Goal: Information Seeking & Learning: Check status

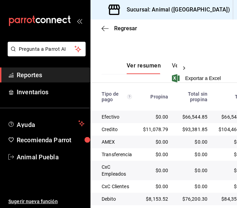
scroll to position [187, 0]
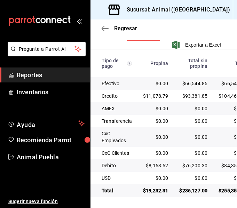
click at [80, 20] on icon "open_drawer_menu" at bounding box center [80, 21] width 6 height 6
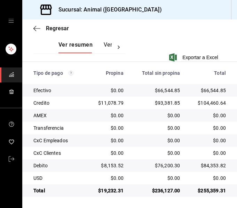
scroll to position [0, 0]
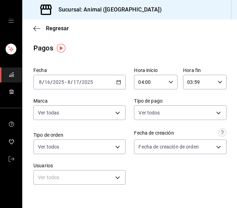
click at [116, 82] on icon "button" at bounding box center [118, 82] width 5 height 5
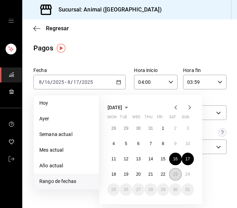
click at [177, 174] on abbr "23" at bounding box center [175, 174] width 5 height 5
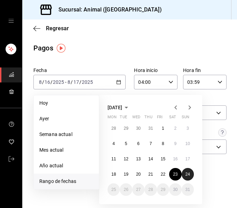
click at [184, 174] on button "24" at bounding box center [188, 174] width 12 height 13
type input "00:00"
type input "23:59"
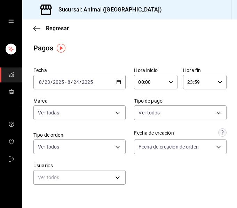
click at [168, 78] on div "00:00 Hora inicio" at bounding box center [156, 82] width 44 height 15
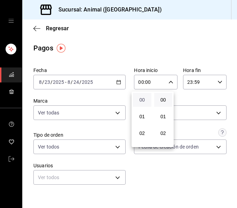
scroll to position [70, 0]
click at [141, 96] on span "04" at bounding box center [142, 97] width 10 height 6
type input "04:00"
click at [214, 83] on div at bounding box center [118, 104] width 237 height 208
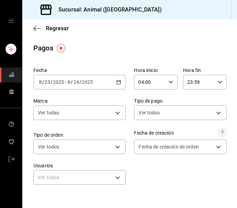
click at [218, 81] on \(Stroke\) "button" at bounding box center [220, 82] width 4 height 2
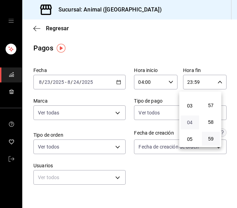
scroll to position [32, 0]
click at [191, 120] on span "03" at bounding box center [190, 118] width 10 height 6
type input "03:59"
click at [213, 140] on span "59" at bounding box center [211, 139] width 10 height 6
click at [220, 55] on div at bounding box center [118, 104] width 237 height 208
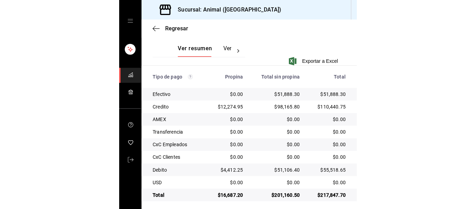
scroll to position [169, 0]
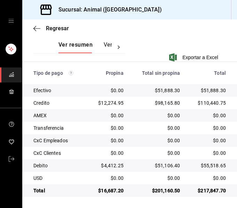
click at [84, 72] on th "Tipo de pago" at bounding box center [54, 73] width 65 height 22
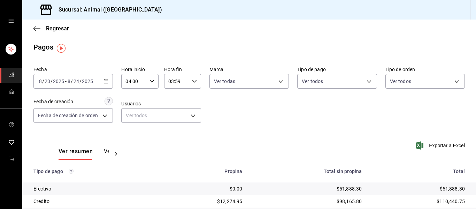
scroll to position [0, 0]
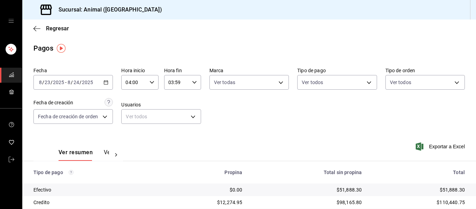
click at [151, 83] on \(Stroke\) "button" at bounding box center [152, 82] width 4 height 2
click at [102, 80] on div at bounding box center [238, 104] width 476 height 209
click at [104, 83] on icon "button" at bounding box center [106, 82] width 5 height 5
click at [11, 23] on icon "open drawer" at bounding box center [11, 21] width 6 height 6
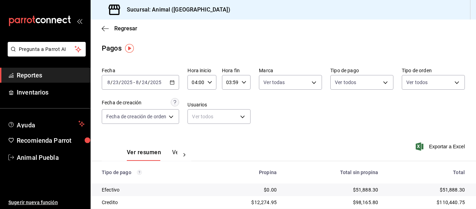
click at [56, 77] on span "Reportes" at bounding box center [51, 74] width 68 height 9
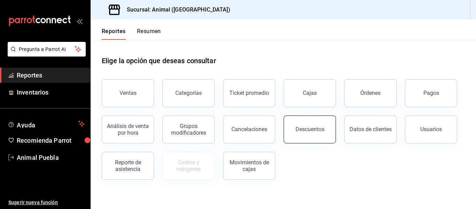
click at [316, 131] on div "Descuentos" at bounding box center [310, 129] width 29 height 7
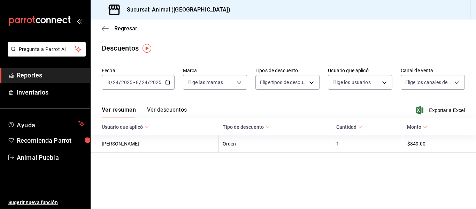
click at [168, 83] on icon "button" at bounding box center [167, 82] width 5 height 5
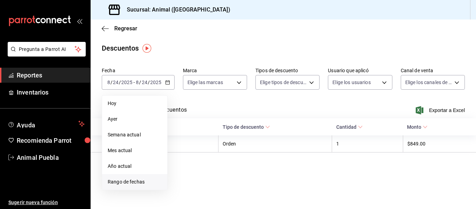
click at [139, 182] on span "Rango de fechas" at bounding box center [135, 181] width 54 height 7
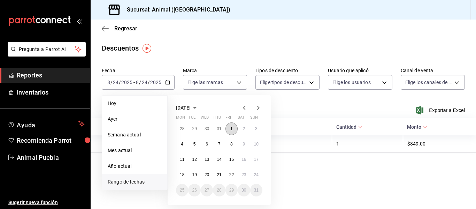
click at [231, 127] on abbr "1" at bounding box center [231, 128] width 2 height 5
click at [240, 127] on button "2" at bounding box center [244, 128] width 12 height 13
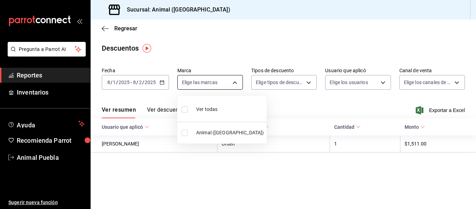
click at [233, 82] on body "Pregunta a Parrot AI Reportes Inventarios Ayuda Recomienda Parrot Animal Puebla…" at bounding box center [238, 104] width 476 height 209
click at [188, 109] on label at bounding box center [186, 109] width 9 height 10
click at [188, 109] on input "checkbox" at bounding box center [185, 109] width 6 height 6
checkbox input "false"
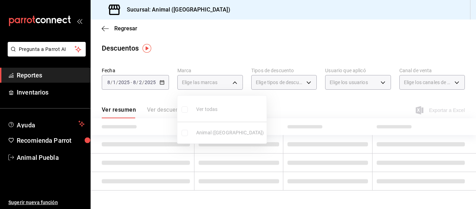
checkbox input "false"
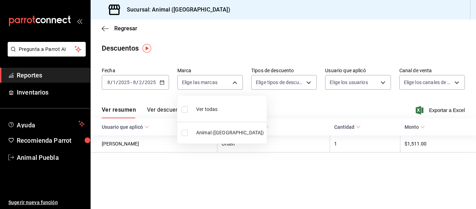
click at [336, 102] on div at bounding box center [238, 104] width 476 height 209
click at [358, 128] on icon at bounding box center [358, 126] width 5 height 5
click at [358, 128] on \(Stroke\) at bounding box center [358, 127] width 4 height 2
click at [269, 128] on \(Stroke\) at bounding box center [267, 127] width 4 height 2
click at [145, 127] on icon at bounding box center [146, 126] width 5 height 5
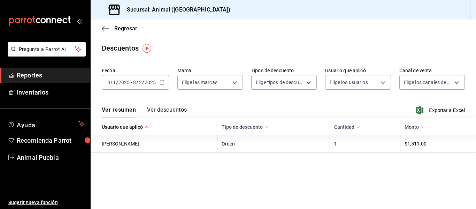
click at [145, 127] on \(Stroke\) at bounding box center [147, 127] width 4 height 2
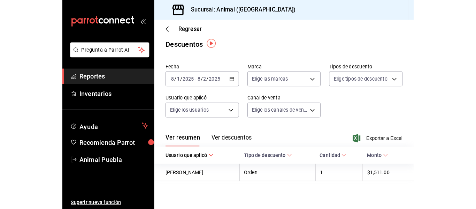
scroll to position [6, 0]
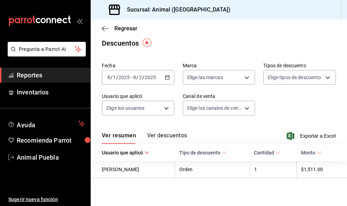
click at [85, 24] on div "mailbox folders" at bounding box center [45, 21] width 90 height 42
click at [77, 20] on icon "open_drawer_menu" at bounding box center [80, 21] width 6 height 6
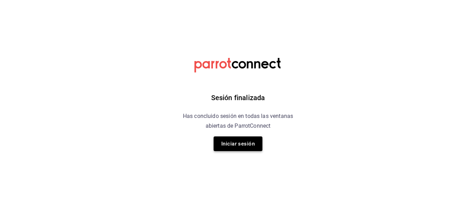
click at [228, 145] on button "Iniciar sesión" at bounding box center [238, 143] width 49 height 15
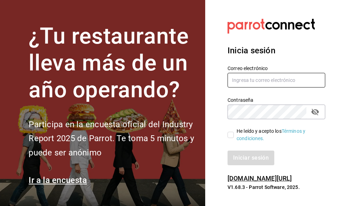
type input "animal.puebla@grupocosteno.com"
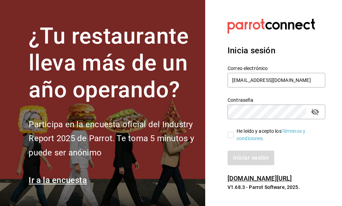
click at [231, 134] on input "He leído y acepto los Términos y condiciones." at bounding box center [230, 135] width 6 height 6
checkbox input "true"
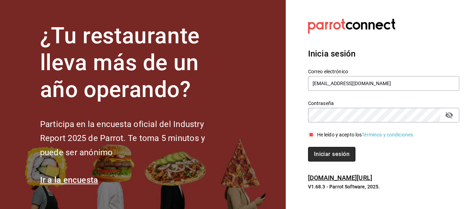
click at [323, 150] on button "Iniciar sesión" at bounding box center [331, 154] width 47 height 15
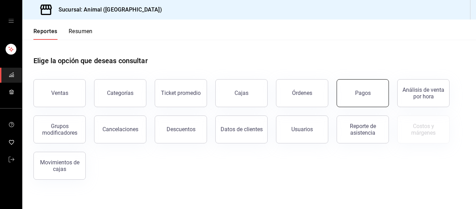
click at [368, 100] on button "Pagos" at bounding box center [363, 93] width 52 height 28
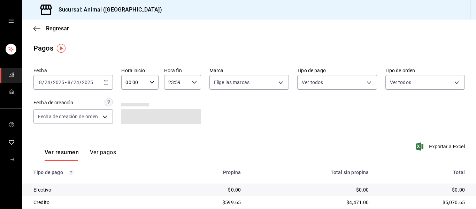
click at [147, 78] on div "00:00 Hora inicio" at bounding box center [139, 82] width 37 height 15
click at [130, 98] on span "04" at bounding box center [129, 97] width 7 height 6
type input "04:00"
click at [287, 97] on div at bounding box center [238, 104] width 476 height 209
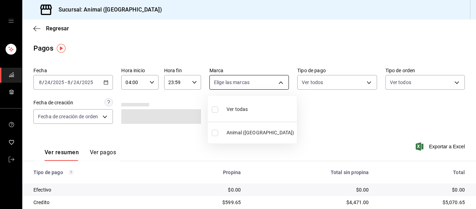
click at [278, 83] on body "Sucursal: Animal (Puebla) Regresar Pagos Fecha 2025-08-24 8 / 24 / 2025 - 2025-…" at bounding box center [238, 104] width 476 height 209
click at [244, 106] on span "Ver todas" at bounding box center [237, 109] width 21 height 7
type input "96838179-8fbb-4073-aae3-1789726318c8"
checkbox input "true"
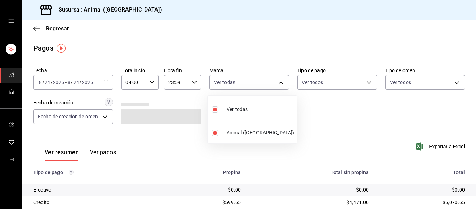
click at [359, 107] on div at bounding box center [238, 104] width 476 height 209
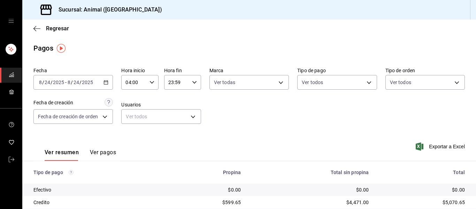
click at [290, 106] on div "Fecha 2025-08-24 8 / 24 / 2025 - 2025-08-24 8 / 24 / 2025 Hora inicio 04:00 Hor…" at bounding box center [249, 98] width 432 height 68
click at [306, 109] on div "Fecha 2025-08-24 8 / 24 / 2025 - 2025-08-24 8 / 24 / 2025 Hora inicio 04:00 Hor…" at bounding box center [249, 98] width 432 height 68
click at [289, 118] on div "Fecha 2025-08-24 8 / 24 / 2025 - 2025-08-24 8 / 24 / 2025 Hora inicio 04:00 Hor…" at bounding box center [249, 98] width 432 height 68
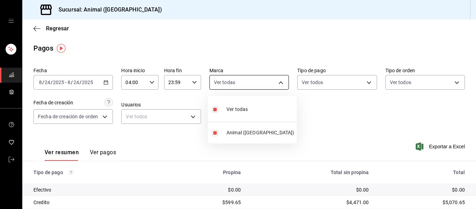
click at [280, 84] on body "Sucursal: Animal (Puebla) Regresar Pagos Fecha 2025-08-24 8 / 24 / 2025 - 2025-…" at bounding box center [238, 104] width 476 height 209
click at [317, 119] on div at bounding box center [238, 104] width 476 height 209
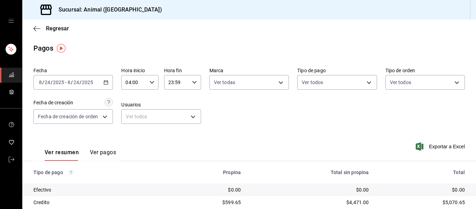
click at [152, 82] on icon "button" at bounding box center [152, 82] width 5 height 5
click at [105, 82] on div at bounding box center [238, 104] width 476 height 209
click at [105, 82] on icon "button" at bounding box center [106, 82] width 5 height 5
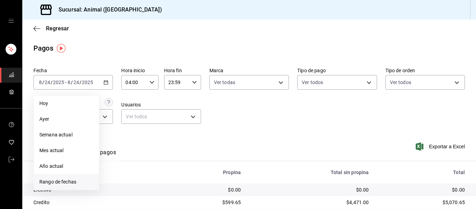
click at [66, 180] on span "Rango de fechas" at bounding box center [66, 181] width 54 height 7
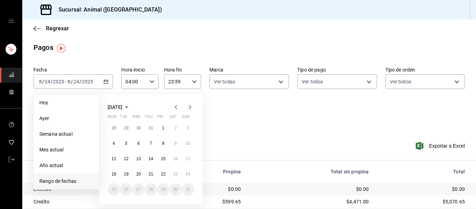
scroll to position [0, 0]
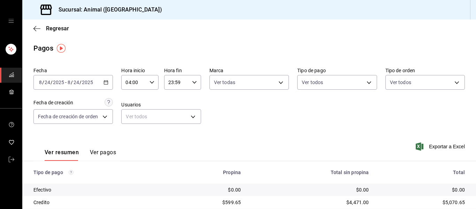
click at [349, 119] on div "Fecha 2025-08-24 8 / 24 / 2025 - 2025-08-24 8 / 24 / 2025 Hora inicio 04:00 Hor…" at bounding box center [249, 98] width 432 height 68
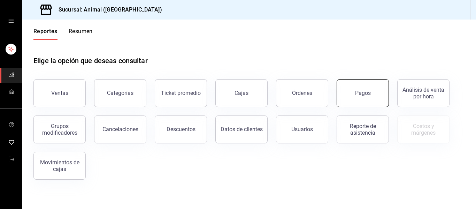
click at [370, 96] on div "Pagos" at bounding box center [363, 93] width 16 height 7
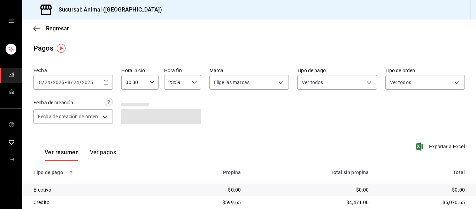
click at [150, 79] on div "00:00 Hora inicio" at bounding box center [139, 82] width 37 height 15
click at [130, 100] on button "04" at bounding box center [130, 97] width 16 height 14
type input "04:00"
click at [288, 81] on div at bounding box center [238, 104] width 476 height 209
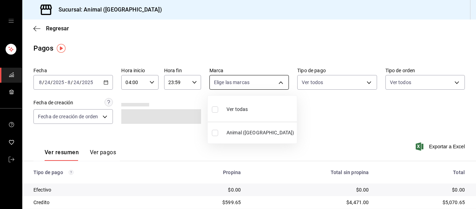
click at [277, 81] on body "Sucursal: Animal (Puebla) Regresar Pagos Fecha 2025-08-24 8 / 24 / 2025 - 2025-…" at bounding box center [238, 104] width 476 height 209
click at [238, 108] on span "Ver todas" at bounding box center [237, 109] width 21 height 7
type input "96838179-8fbb-4073-aae3-1789726318c8"
checkbox input "true"
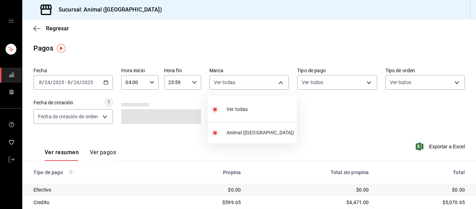
click at [334, 133] on div at bounding box center [238, 104] width 476 height 209
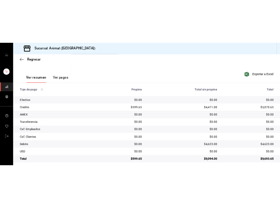
scroll to position [99, 0]
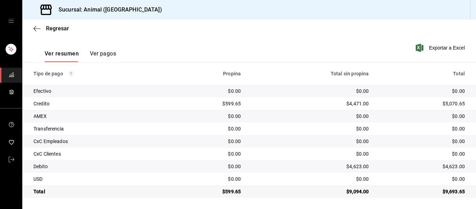
click at [10, 21] on icon "open drawer" at bounding box center [10, 20] width 5 height 3
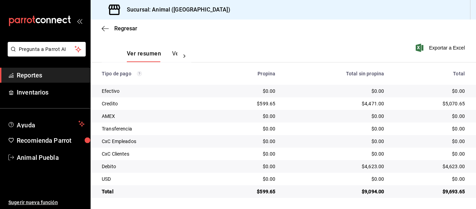
click at [48, 80] on link "Reportes" at bounding box center [45, 75] width 90 height 15
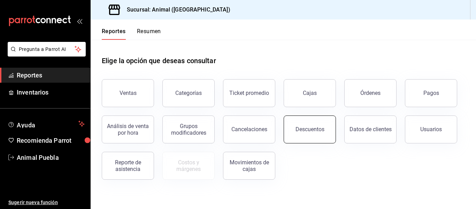
click at [295, 129] on button "Descuentos" at bounding box center [310, 129] width 52 height 28
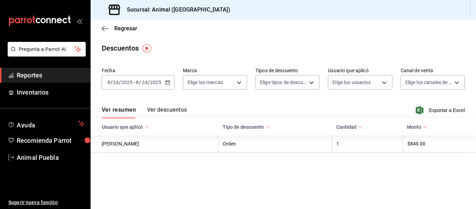
click at [166, 82] on icon "button" at bounding box center [167, 82] width 5 height 5
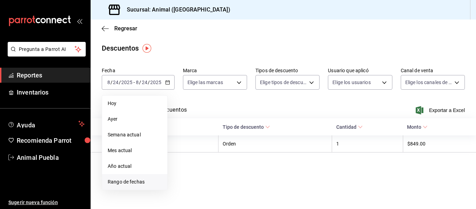
click at [138, 180] on span "Rango de fechas" at bounding box center [135, 181] width 54 height 7
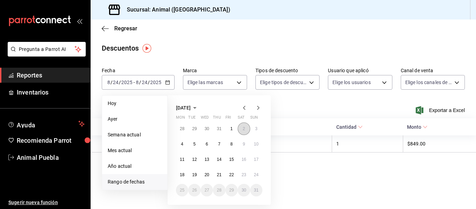
click at [242, 127] on button "2" at bounding box center [244, 128] width 12 height 13
click at [259, 128] on button "3" at bounding box center [256, 128] width 12 height 13
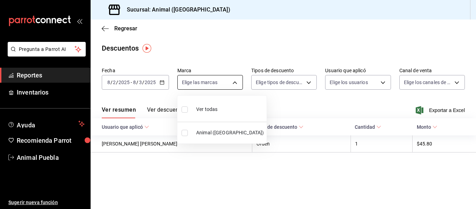
click at [235, 83] on body "Pregunta a Parrot AI Reportes Inventarios Ayuda Recomienda Parrot Animal Puebla…" at bounding box center [238, 104] width 476 height 209
click at [199, 109] on span "Ver todas" at bounding box center [206, 109] width 21 height 7
type input "96838179-8fbb-4073-aae3-1789726318c8"
checkbox input "true"
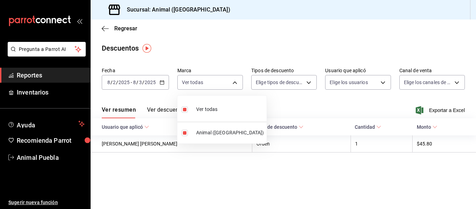
click at [302, 98] on div at bounding box center [238, 104] width 476 height 209
click at [273, 107] on div "Ver resumen Ver descuentos Exportar a Excel" at bounding box center [284, 108] width 386 height 20
click at [273, 126] on span "Tipo de descuento" at bounding box center [279, 127] width 47 height 6
click at [166, 109] on button "Ver descuentos" at bounding box center [167, 112] width 40 height 12
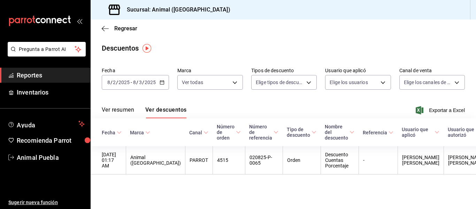
click at [81, 22] on icon "open_drawer_menu" at bounding box center [80, 21] width 6 height 6
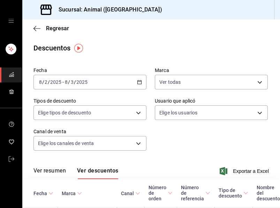
click at [138, 82] on \(Stroke\) "button" at bounding box center [140, 82] width 4 height 0
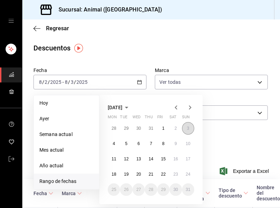
click at [188, 130] on abbr "3" at bounding box center [188, 128] width 2 height 5
click at [113, 143] on abbr "4" at bounding box center [114, 144] width 2 height 5
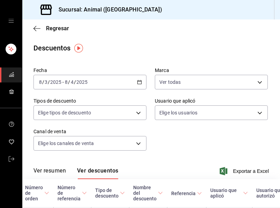
click at [137, 84] on icon "button" at bounding box center [139, 82] width 5 height 5
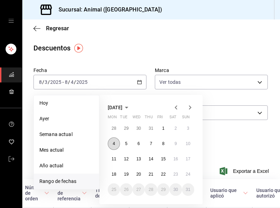
click at [114, 145] on abbr "4" at bounding box center [114, 144] width 2 height 5
click at [127, 144] on abbr "5" at bounding box center [126, 144] width 2 height 5
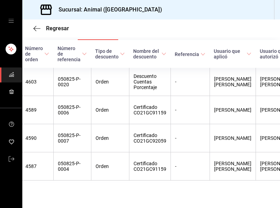
scroll to position [0, 131]
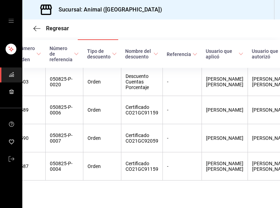
click at [130, 31] on div "Regresar" at bounding box center [151, 29] width 258 height 18
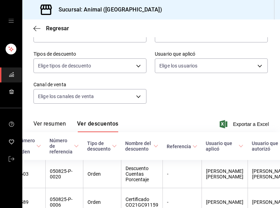
scroll to position [35, 0]
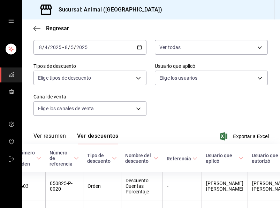
click at [137, 47] on \(Stroke\) "button" at bounding box center [139, 48] width 4 height 4
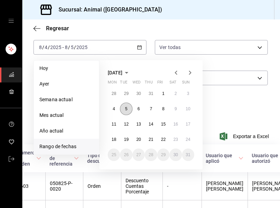
click at [125, 109] on abbr "5" at bounding box center [126, 109] width 2 height 5
click at [136, 108] on button "6" at bounding box center [138, 109] width 12 height 13
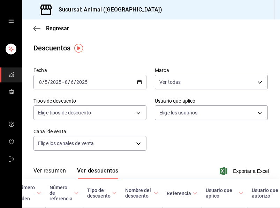
click at [186, 147] on div "Fecha 2025-08-05 8 / 5 / 2025 - 2025-08-06 8 / 6 / 2025 Marca Ver todas 9683817…" at bounding box center [150, 111] width 235 height 95
click at [252, 85] on body "Sucursal: Animal (Puebla) Regresar Descuentos Fecha 2025-08-05 8 / 5 / 2025 - 2…" at bounding box center [140, 104] width 280 height 208
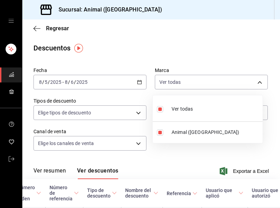
click at [202, 112] on li "Ver todas" at bounding box center [208, 108] width 110 height 21
checkbox input "false"
click at [145, 153] on div at bounding box center [140, 104] width 280 height 208
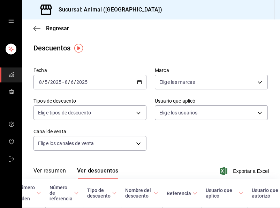
click at [137, 83] on icon "button" at bounding box center [139, 82] width 5 height 5
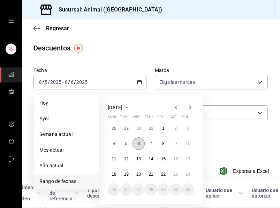
click at [137, 144] on button "6" at bounding box center [138, 144] width 12 height 13
click at [149, 143] on button "7" at bounding box center [151, 144] width 12 height 13
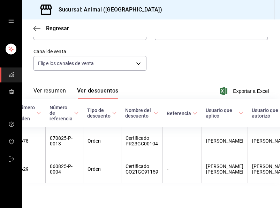
scroll to position [92, 0]
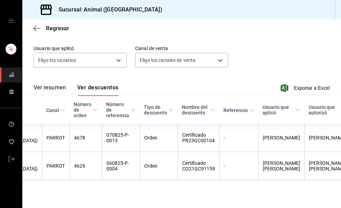
scroll to position [0, 71]
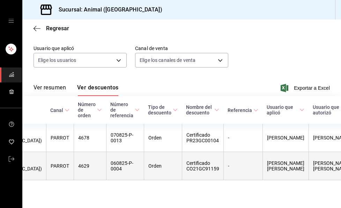
click at [106, 160] on th "060825-P-0004" at bounding box center [125, 166] width 38 height 28
click at [106, 159] on th "060825-P-0004" at bounding box center [125, 166] width 38 height 28
click at [106, 157] on th "060825-P-0004" at bounding box center [125, 166] width 38 height 28
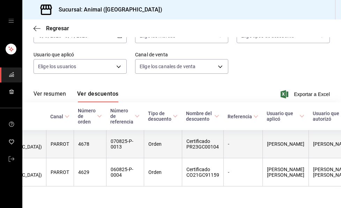
scroll to position [61, 0]
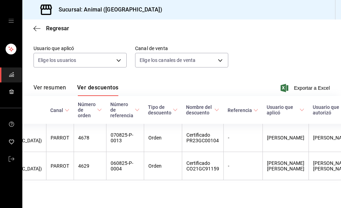
click at [101, 192] on main "Regresar Descuentos Fecha 2025-08-06 8 / 6 / 2025 - 2025-08-07 8 / 7 / 2025 Mar…" at bounding box center [181, 88] width 318 height 242
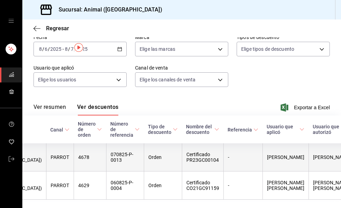
scroll to position [0, 0]
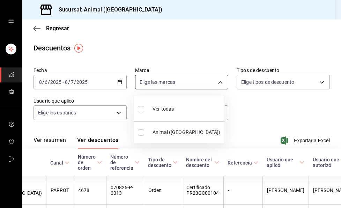
click at [216, 81] on body "Sucursal: Animal (Puebla) Regresar Descuentos Fecha 2025-08-06 8 / 6 / 2025 - 2…" at bounding box center [170, 104] width 341 height 208
click at [184, 110] on li "Ver todas" at bounding box center [179, 108] width 91 height 21
type input "96838179-8fbb-4073-aae3-1789726318c8"
checkbox input "true"
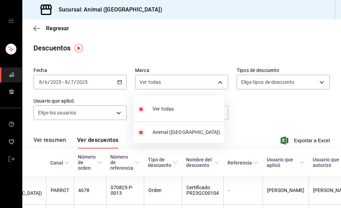
click at [234, 104] on div at bounding box center [170, 104] width 341 height 208
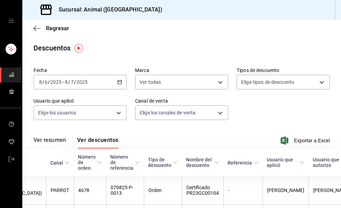
click at [252, 120] on div "Fecha 2025-08-06 8 / 6 / 2025 - 2025-08-07 8 / 7 / 2025 Marca Ver todas 9683817…" at bounding box center [181, 96] width 296 height 64
click at [116, 85] on div "2025-08-06 8 / 6 / 2025 - 2025-08-07 8 / 7 / 2025" at bounding box center [79, 82] width 93 height 15
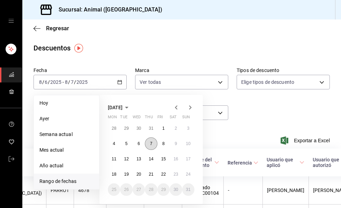
click at [151, 144] on abbr "7" at bounding box center [151, 144] width 2 height 5
click at [160, 143] on button "8" at bounding box center [163, 144] width 12 height 13
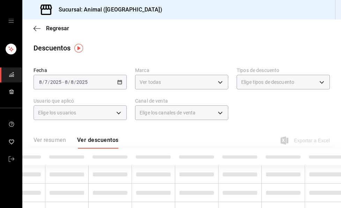
scroll to position [0, 70]
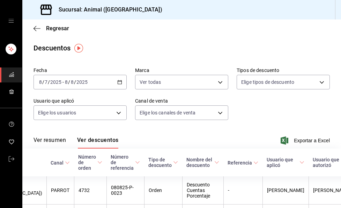
click at [121, 82] on div "2025-08-07 8 / 7 / 2025 - 2025-08-08 8 / 8 / 2025" at bounding box center [79, 82] width 93 height 15
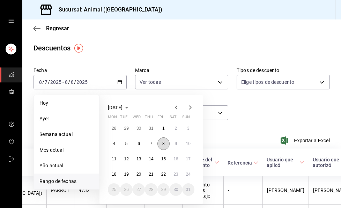
click at [162, 144] on abbr "8" at bounding box center [163, 144] width 2 height 5
click at [174, 143] on button "9" at bounding box center [175, 144] width 12 height 13
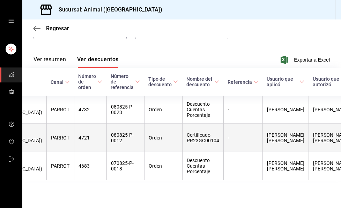
scroll to position [90, 0]
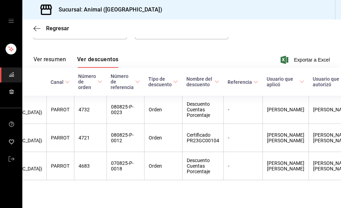
click at [180, 38] on div "Fecha 2025-08-08 8 / 8 / 2025 - 2025-08-09 8 / 9 / 2025 Marca Ver todas 9683817…" at bounding box center [181, 16] width 296 height 64
click at [165, 33] on div "Regresar" at bounding box center [181, 29] width 318 height 18
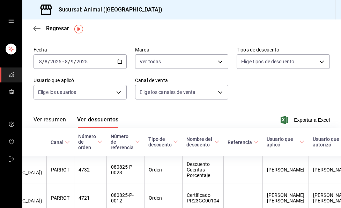
scroll to position [0, 0]
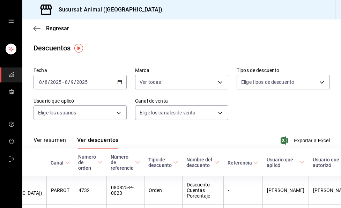
click at [117, 82] on \(Stroke\) "button" at bounding box center [119, 83] width 4 height 4
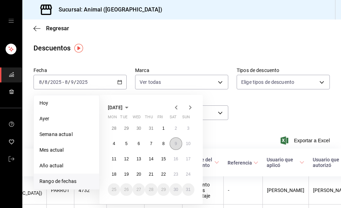
click at [175, 145] on abbr "9" at bounding box center [175, 144] width 2 height 5
click at [189, 147] on button "10" at bounding box center [188, 144] width 12 height 13
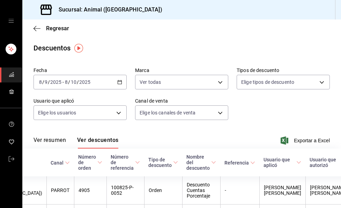
scroll to position [0, 63]
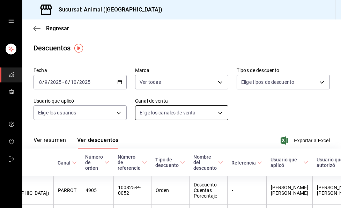
click at [216, 113] on body "Sucursal: Animal (Puebla) Regresar Descuentos Fecha 2025-08-09 8 / 9 / 2025 - 2…" at bounding box center [170, 104] width 341 height 208
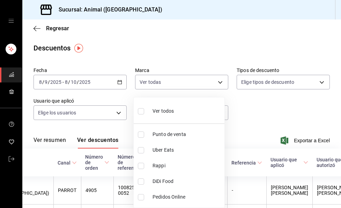
click at [182, 107] on li "Ver todos" at bounding box center [179, 110] width 91 height 21
type input "PARROT,UBER_EATS,RAPPI,DIDI_FOOD,ONLINE"
checkbox input "true"
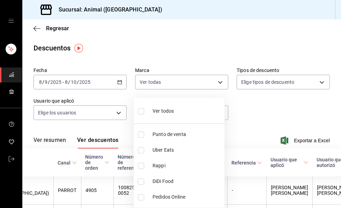
checkbox input "true"
click at [238, 115] on div at bounding box center [170, 104] width 341 height 208
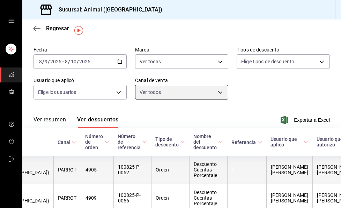
scroll to position [18, 0]
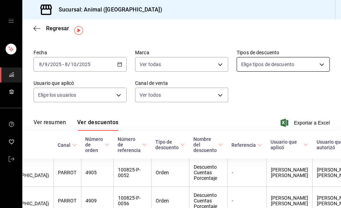
click at [316, 64] on body "Sucursal: Animal (Puebla) Regresar Descuentos Fecha 2025-08-09 8 / 9 / 2025 - 2…" at bounding box center [170, 104] width 341 height 208
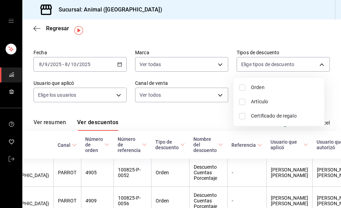
click at [116, 96] on div at bounding box center [170, 104] width 341 height 208
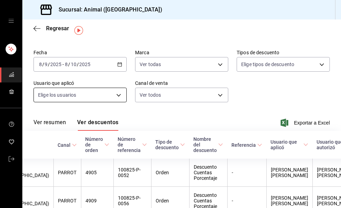
click at [117, 95] on body "Sucursal: Animal (Puebla) Regresar Descuentos Fecha 2025-08-09 8 / 9 / 2025 - 2…" at bounding box center [170, 104] width 341 height 208
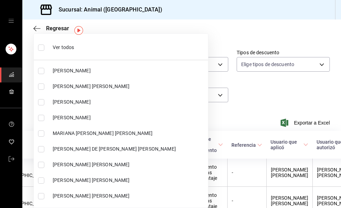
click at [244, 90] on div at bounding box center [170, 104] width 341 height 208
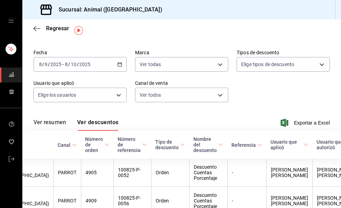
click at [118, 63] on icon "button" at bounding box center [119, 64] width 5 height 5
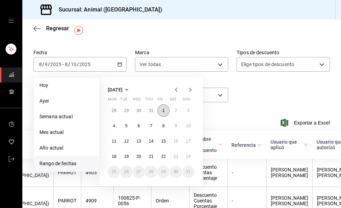
click at [164, 111] on abbr "1" at bounding box center [163, 110] width 2 height 5
click at [173, 108] on button "2" at bounding box center [175, 111] width 12 height 13
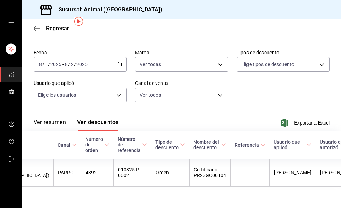
scroll to position [32, 0]
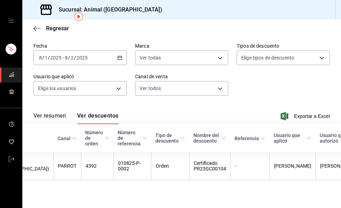
click at [115, 51] on div "2025-08-01 8 / 1 / 2025 - 2025-08-02 8 / 2 / 2025" at bounding box center [79, 58] width 93 height 15
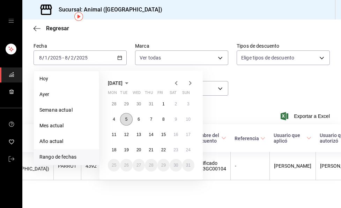
click at [126, 117] on abbr "5" at bounding box center [126, 119] width 2 height 5
click at [138, 117] on abbr "6" at bounding box center [138, 119] width 2 height 5
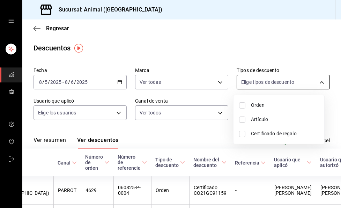
click at [318, 84] on body "Sucursal: Animal (Puebla) Regresar Descuentos Fecha 2025-08-05 8 / 5 / 2025 - 2…" at bounding box center [170, 104] width 341 height 208
click at [242, 105] on input "checkbox" at bounding box center [242, 105] width 6 height 6
checkbox input "true"
type input "ORDER"
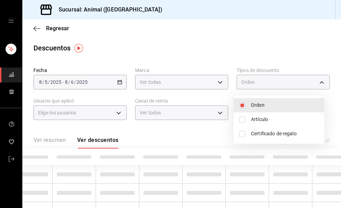
scroll to position [0, 26]
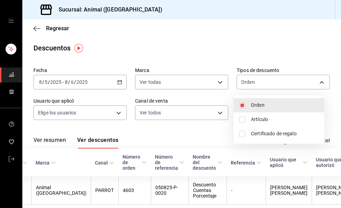
click at [264, 104] on span "Orden" at bounding box center [285, 105] width 68 height 7
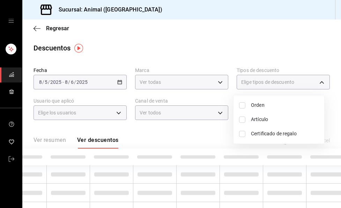
checkbox input "false"
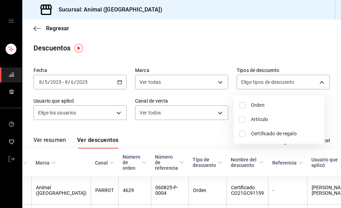
click at [216, 130] on div at bounding box center [170, 104] width 341 height 208
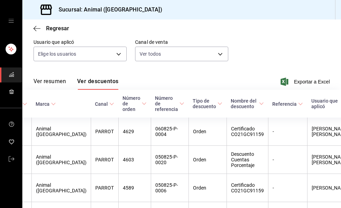
scroll to position [57, 0]
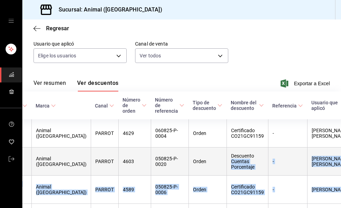
drag, startPoint x: 325, startPoint y: 185, endPoint x: 198, endPoint y: 165, distance: 128.4
click at [199, 165] on tbody "06/08/2025 04:16 PM Animal (Puebla) PARROT 4629 060825-P-0004 Orden Certificado…" at bounding box center [216, 190] width 440 height 141
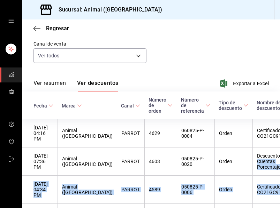
scroll to position [0, 0]
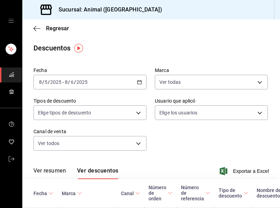
click at [137, 83] on icon "button" at bounding box center [139, 82] width 5 height 5
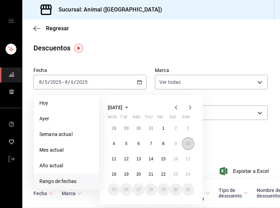
click at [190, 143] on abbr "10" at bounding box center [188, 144] width 5 height 5
click at [114, 160] on abbr "11" at bounding box center [114, 159] width 5 height 5
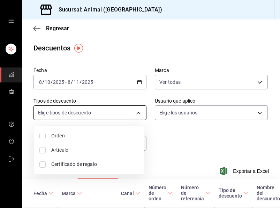
click at [139, 115] on body "Sucursal: Animal (Puebla) Regresar Descuentos Fecha 2025-08-10 8 / 10 / 2025 - …" at bounding box center [140, 104] width 280 height 208
click at [172, 135] on div at bounding box center [140, 104] width 280 height 208
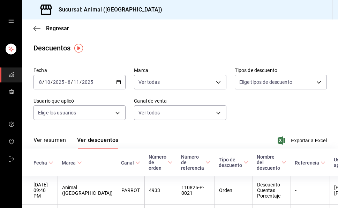
click at [118, 83] on icon "button" at bounding box center [118, 82] width 5 height 5
click at [117, 80] on icon "button" at bounding box center [118, 82] width 5 height 5
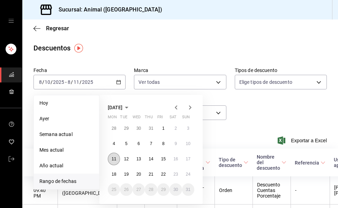
click at [115, 158] on abbr "11" at bounding box center [114, 159] width 5 height 5
click at [127, 158] on abbr "12" at bounding box center [126, 159] width 5 height 5
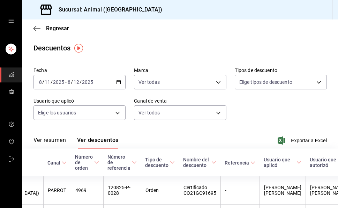
click at [224, 62] on main "Regresar Descuentos Fecha 2025-08-11 8 / 11 / 2025 - 2025-08-12 8 / 12 / 2025 M…" at bounding box center [180, 155] width 316 height 270
click at [321, 103] on div "Fecha 2025-08-11 8 / 11 / 2025 - 2025-08-12 8 / 12 / 2025 Marca Ver todas 96838…" at bounding box center [179, 96] width 293 height 64
click at [119, 83] on \(Stroke\) "button" at bounding box center [118, 83] width 4 height 4
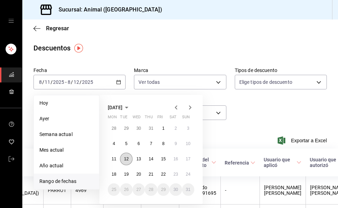
click at [128, 159] on abbr "12" at bounding box center [126, 159] width 5 height 5
click at [138, 161] on abbr "13" at bounding box center [138, 159] width 5 height 5
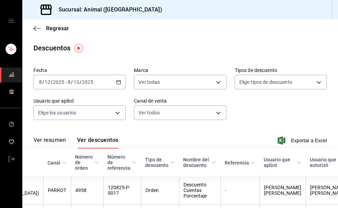
click at [187, 59] on main "Regresar Descuentos Fecha 2025-08-12 8 / 12 / 2025 - 2025-08-13 8 / 13 / 2025 M…" at bounding box center [180, 169] width 316 height 298
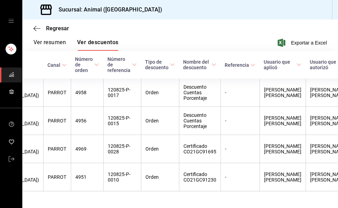
scroll to position [120, 0]
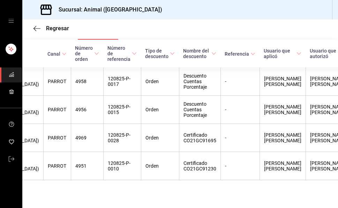
click at [153, 193] on main "Regresar Descuentos Fecha 2025-08-12 8 / 12 / 2025 - 2025-08-13 8 / 13 / 2025 M…" at bounding box center [180, 59] width 316 height 298
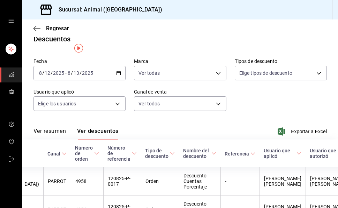
scroll to position [0, 0]
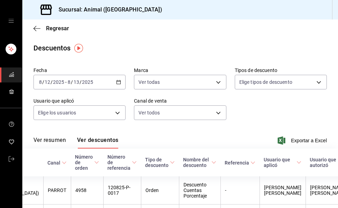
click at [116, 82] on icon "button" at bounding box center [118, 82] width 5 height 5
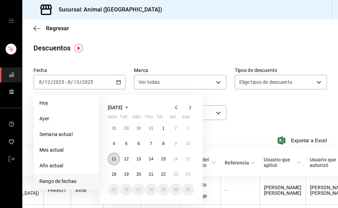
click at [112, 158] on abbr "11" at bounding box center [114, 159] width 5 height 5
click at [124, 159] on abbr "12" at bounding box center [126, 159] width 5 height 5
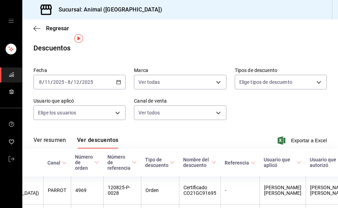
scroll to position [90, 0]
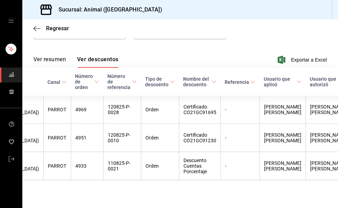
click at [172, 48] on div "Ver resumen Ver descuentos Exportar a Excel" at bounding box center [180, 58] width 316 height 20
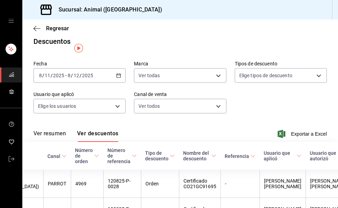
scroll to position [0, 0]
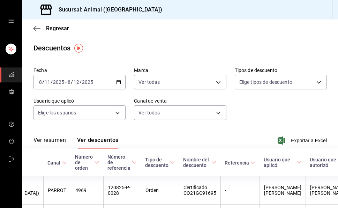
click at [115, 48] on div "Descuentos" at bounding box center [180, 48] width 316 height 10
click at [117, 82] on icon "button" at bounding box center [118, 82] width 5 height 5
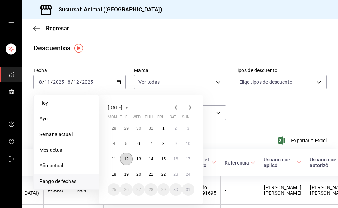
click at [127, 159] on abbr "12" at bounding box center [126, 159] width 5 height 5
click at [138, 159] on abbr "13" at bounding box center [138, 159] width 5 height 5
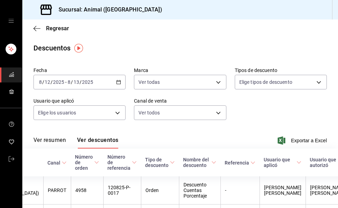
click at [117, 83] on icon "button" at bounding box center [118, 82] width 5 height 5
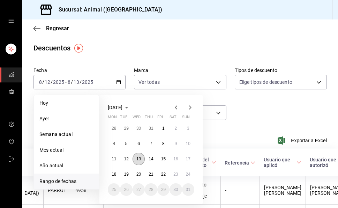
click at [141, 160] on button "13" at bounding box center [138, 159] width 12 height 13
click at [150, 160] on abbr "14" at bounding box center [151, 159] width 5 height 5
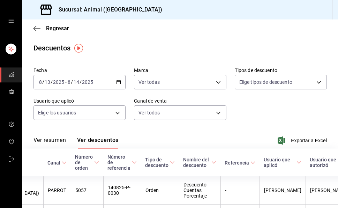
click at [237, 114] on div "Fecha 2025-08-13 8 / 13 / 2025 - 2025-08-14 8 / 14 / 2025 Marca Ver todas 96838…" at bounding box center [179, 96] width 293 height 64
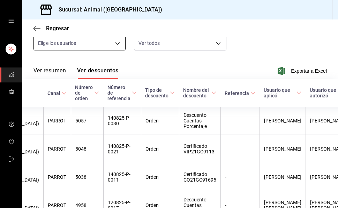
scroll to position [35, 0]
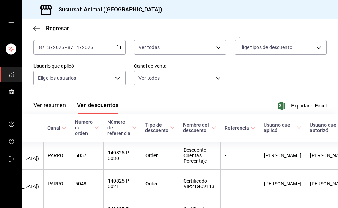
click at [117, 48] on icon "button" at bounding box center [118, 47] width 5 height 5
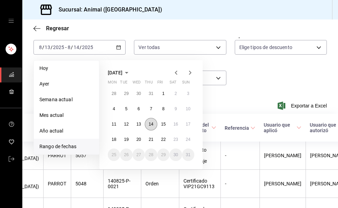
click at [150, 124] on abbr "14" at bounding box center [151, 124] width 5 height 5
click at [166, 127] on button "15" at bounding box center [163, 124] width 12 height 13
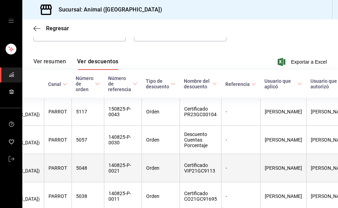
scroll to position [114, 0]
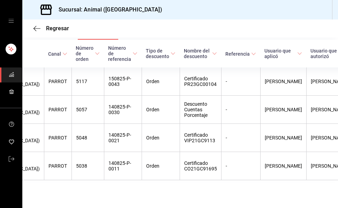
click at [193, 22] on div "Regresar" at bounding box center [180, 29] width 316 height 18
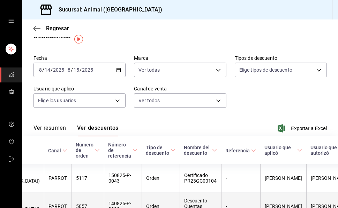
scroll to position [9, 0]
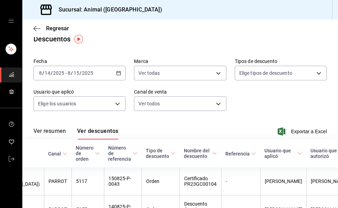
click at [116, 74] on icon "button" at bounding box center [118, 73] width 5 height 5
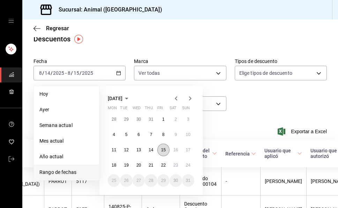
click at [163, 151] on abbr "15" at bounding box center [163, 150] width 5 height 5
click at [178, 153] on button "16" at bounding box center [175, 150] width 12 height 13
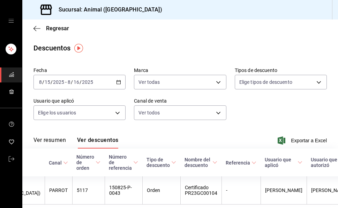
click at [79, 48] on img "button" at bounding box center [78, 48] width 9 height 9
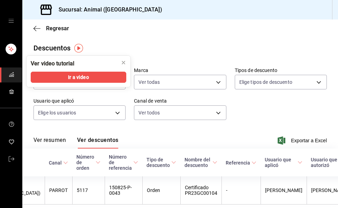
click at [175, 54] on main "Regresar Descuentos Fecha 2025-08-15 8 / 15 / 2025 - 2025-08-16 8 / 16 / 2025 M…" at bounding box center [180, 126] width 316 height 213
click at [122, 61] on icon "close" at bounding box center [123, 62] width 3 height 3
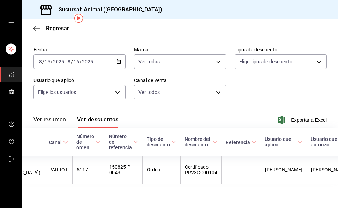
scroll to position [32, 0]
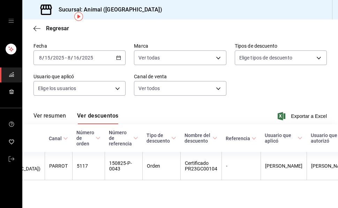
click at [119, 56] on \(Stroke\) "button" at bounding box center [118, 58] width 4 height 4
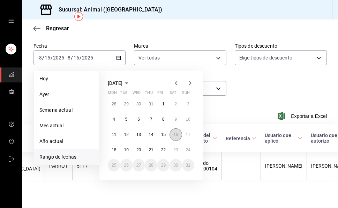
click at [174, 132] on abbr "16" at bounding box center [175, 134] width 5 height 5
click at [190, 132] on abbr "17" at bounding box center [188, 134] width 5 height 5
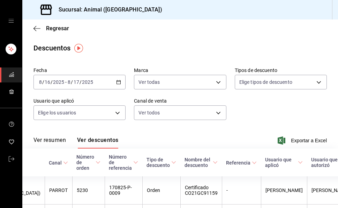
click at [116, 81] on icon "button" at bounding box center [118, 82] width 5 height 5
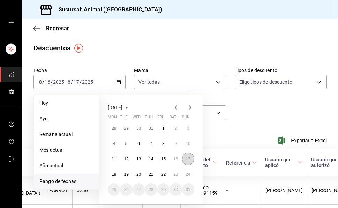
click at [188, 159] on abbr "17" at bounding box center [188, 159] width 5 height 5
click at [116, 174] on abbr "18" at bounding box center [114, 174] width 5 height 5
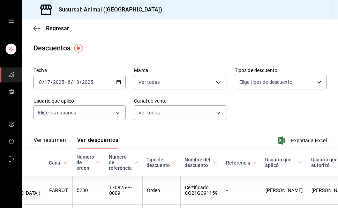
click at [116, 81] on \(Stroke\) "button" at bounding box center [118, 83] width 4 height 4
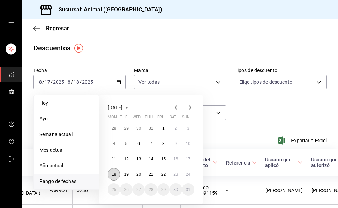
click at [115, 175] on abbr "18" at bounding box center [114, 174] width 5 height 5
click at [129, 175] on button "19" at bounding box center [126, 174] width 12 height 13
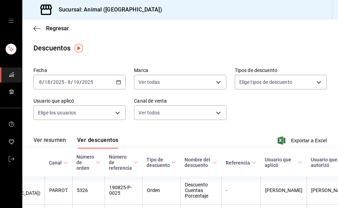
click at [244, 106] on div "Fecha 2025-08-18 8 / 18 / 2025 - 2025-08-19 8 / 19 / 2025 Marca Ver todas 96838…" at bounding box center [179, 96] width 293 height 64
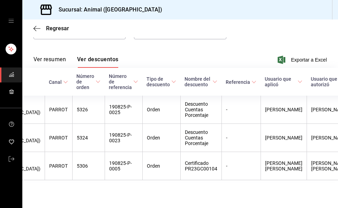
drag, startPoint x: 240, startPoint y: 108, endPoint x: 217, endPoint y: 34, distance: 77.1
click at [217, 34] on div "Regresar" at bounding box center [180, 29] width 316 height 18
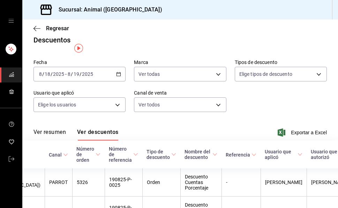
scroll to position [0, 0]
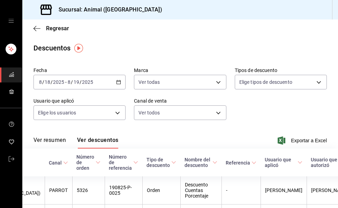
click at [116, 81] on icon "button" at bounding box center [118, 82] width 5 height 5
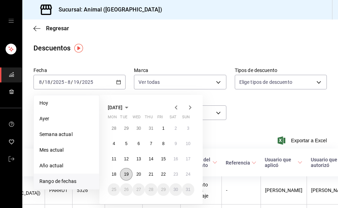
click at [124, 173] on abbr "19" at bounding box center [126, 174] width 5 height 5
click at [138, 175] on abbr "20" at bounding box center [138, 174] width 5 height 5
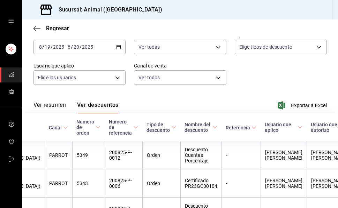
scroll to position [35, 0]
click at [116, 47] on icon "button" at bounding box center [118, 47] width 5 height 5
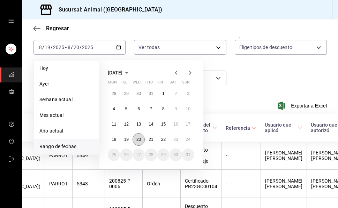
click at [142, 140] on button "20" at bounding box center [138, 140] width 12 height 13
click at [149, 139] on abbr "21" at bounding box center [151, 139] width 5 height 5
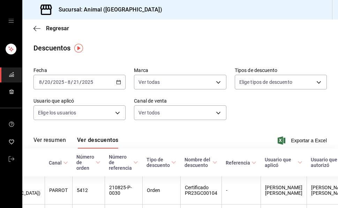
click at [117, 82] on \(Stroke\) "button" at bounding box center [119, 82] width 4 height 0
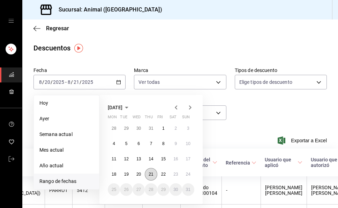
click at [154, 174] on button "21" at bounding box center [151, 174] width 12 height 13
click at [163, 175] on abbr "22" at bounding box center [163, 174] width 5 height 5
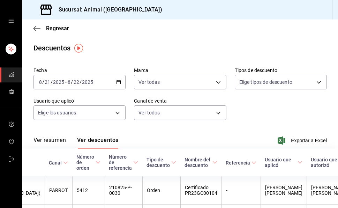
click at [116, 82] on icon "button" at bounding box center [118, 82] width 5 height 5
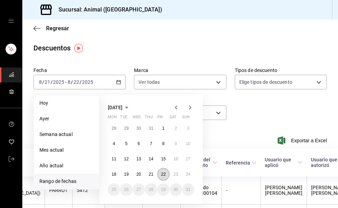
click at [161, 173] on abbr "22" at bounding box center [163, 174] width 5 height 5
click at [176, 175] on abbr "23" at bounding box center [175, 174] width 5 height 5
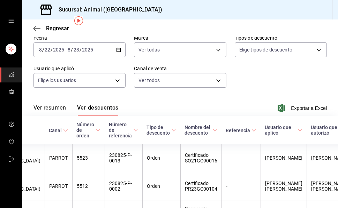
scroll to position [15, 0]
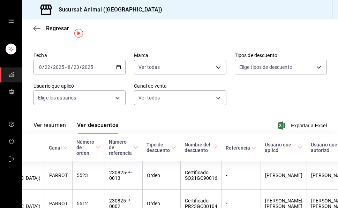
click at [119, 69] on icon "button" at bounding box center [118, 67] width 5 height 5
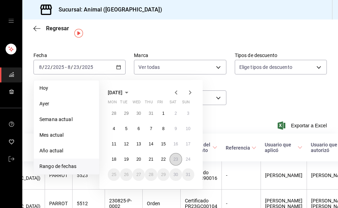
click at [174, 160] on abbr "23" at bounding box center [175, 159] width 5 height 5
click at [187, 159] on abbr "24" at bounding box center [188, 159] width 5 height 5
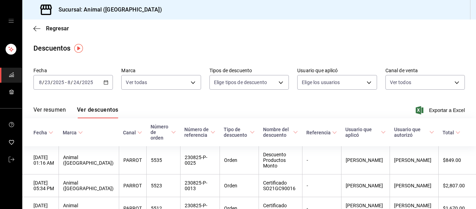
click at [104, 81] on icon "button" at bounding box center [106, 82] width 5 height 5
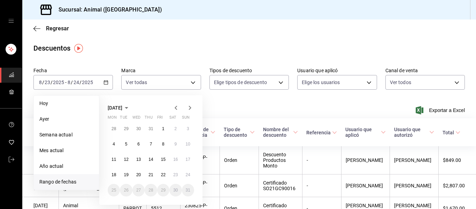
click at [78, 180] on span "Rango de fechas" at bounding box center [66, 181] width 54 height 7
click at [78, 179] on span "Rango de fechas" at bounding box center [66, 181] width 54 height 7
click at [75, 181] on span "Rango de fechas" at bounding box center [66, 181] width 54 height 7
click at [161, 126] on button "1" at bounding box center [163, 128] width 12 height 13
click at [176, 174] on abbr "23" at bounding box center [175, 174] width 5 height 5
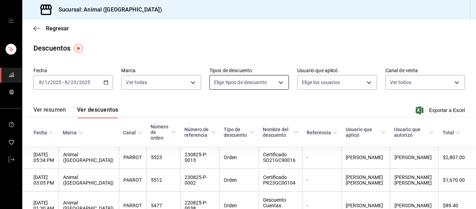
click at [278, 79] on body "Sucursal: Animal (Puebla) Regresar Descuentos Fecha 2025-08-01 8 / 1 / 2025 - 2…" at bounding box center [238, 104] width 476 height 209
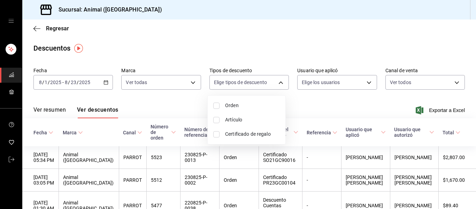
click at [298, 105] on div at bounding box center [238, 104] width 476 height 209
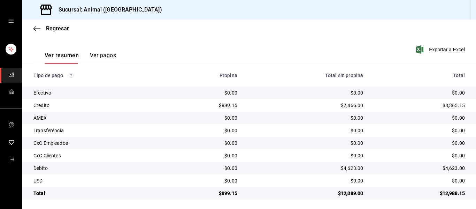
scroll to position [99, 0]
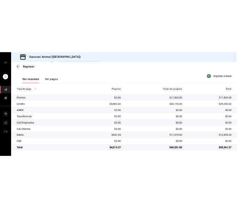
scroll to position [99, 0]
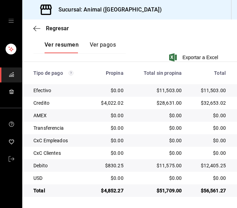
scroll to position [169, 0]
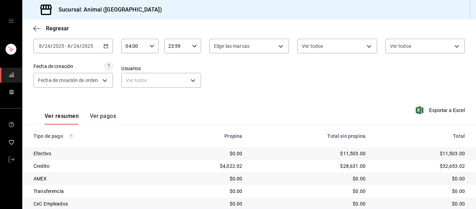
scroll to position [99, 0]
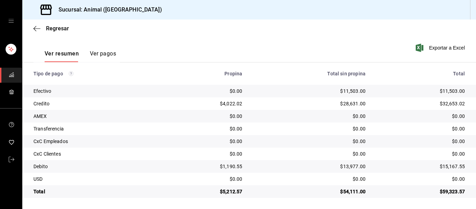
scroll to position [99, 0]
click at [252, 14] on div "Sucursal: Animal ([GEOGRAPHIC_DATA])" at bounding box center [249, 10] width 454 height 20
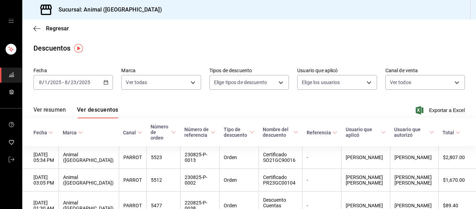
drag, startPoint x: 159, startPoint y: 50, endPoint x: 155, endPoint y: 52, distance: 3.8
click at [158, 50] on div "Descuentos" at bounding box center [249, 48] width 454 height 10
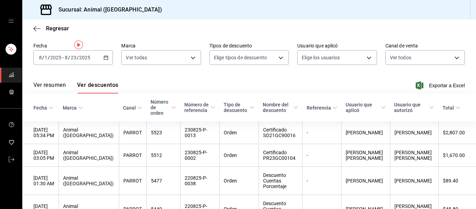
scroll to position [3, 0]
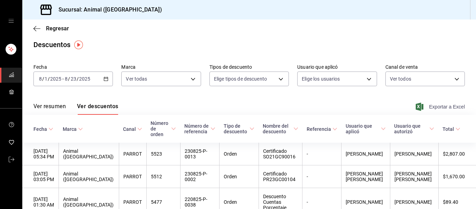
click at [417, 107] on icon "button" at bounding box center [420, 106] width 8 height 8
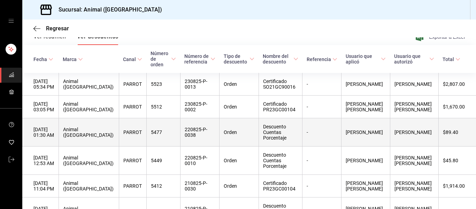
scroll to position [38, 0]
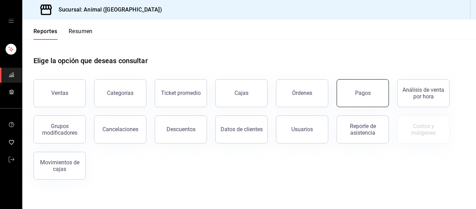
click at [363, 96] on button "Pagos" at bounding box center [363, 93] width 52 height 28
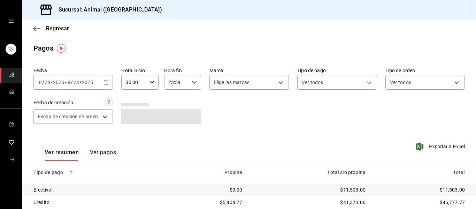
click at [150, 83] on icon "button" at bounding box center [152, 82] width 5 height 5
click at [130, 131] on span "04" at bounding box center [129, 132] width 7 height 6
type input "04:00"
click at [190, 81] on div at bounding box center [238, 104] width 476 height 209
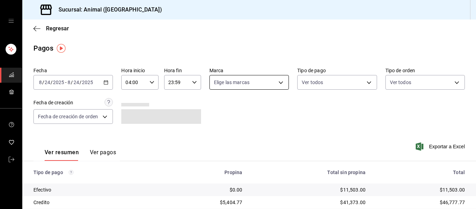
drag, startPoint x: 262, startPoint y: 100, endPoint x: 275, endPoint y: 88, distance: 17.8
click at [265, 98] on div "Fecha 2025-08-24 8 / 24 / 2025 - 2025-08-24 8 / 24 / 2025 Hora inicio 04:00 Hor…" at bounding box center [249, 98] width 432 height 68
click at [282, 83] on body "Sucursal: Animal (Puebla) Regresar Pagos Fecha 2025-08-24 8 / 24 / 2025 - 2025-…" at bounding box center [238, 104] width 476 height 209
click at [257, 113] on li "Ver todas" at bounding box center [252, 108] width 89 height 21
type input "96838179-8fbb-4073-aae3-1789726318c8"
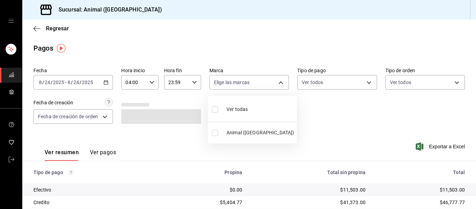
checkbox input "true"
click at [345, 117] on div at bounding box center [238, 104] width 476 height 209
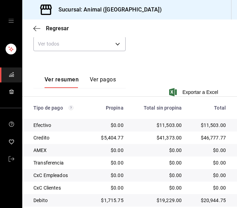
scroll to position [169, 0]
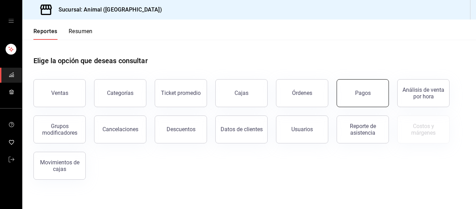
click at [371, 99] on button "Pagos" at bounding box center [363, 93] width 52 height 28
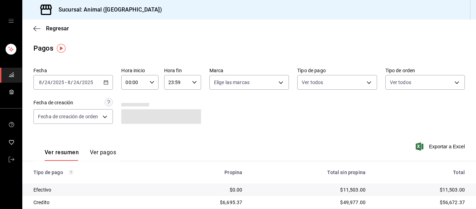
click at [105, 82] on icon "button" at bounding box center [106, 82] width 5 height 5
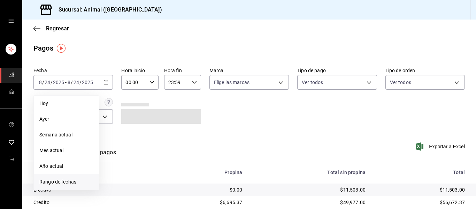
click at [66, 181] on span "Rango de fechas" at bounding box center [66, 181] width 54 height 7
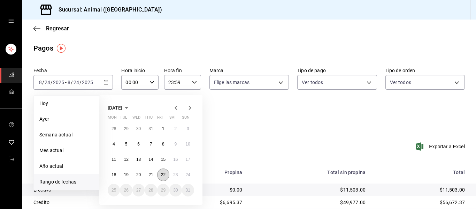
click at [165, 173] on abbr "22" at bounding box center [163, 174] width 5 height 5
click at [175, 174] on abbr "23" at bounding box center [175, 174] width 5 height 5
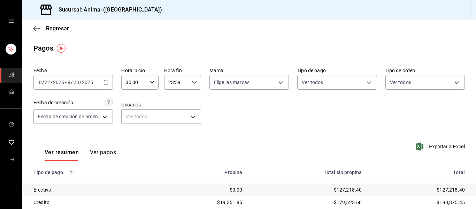
click at [150, 83] on icon "button" at bounding box center [152, 82] width 5 height 5
click at [132, 97] on span "04" at bounding box center [129, 97] width 7 height 6
type input "04:00"
click at [193, 105] on div at bounding box center [238, 104] width 476 height 209
